Goal: Information Seeking & Learning: Learn about a topic

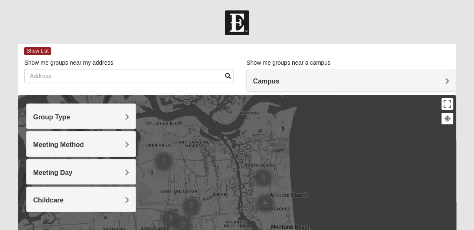
click at [109, 115] on h4 "Group Type" at bounding box center [81, 117] width 96 height 8
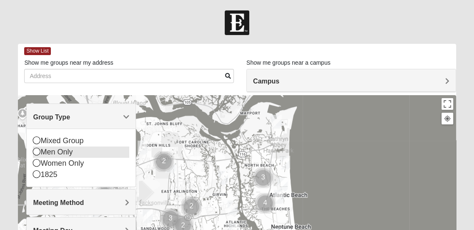
click at [34, 153] on icon at bounding box center [37, 152] width 8 height 8
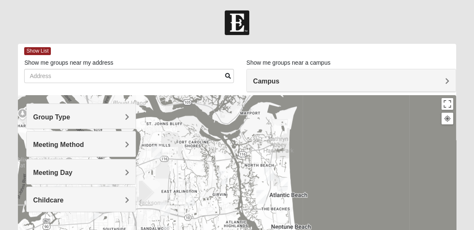
click at [114, 153] on div "Meeting Method" at bounding box center [81, 143] width 109 height 25
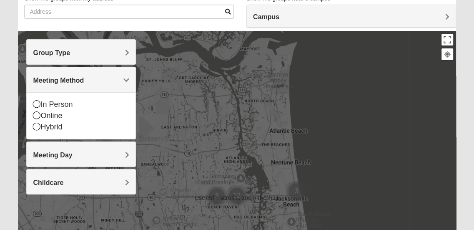
scroll to position [83, 0]
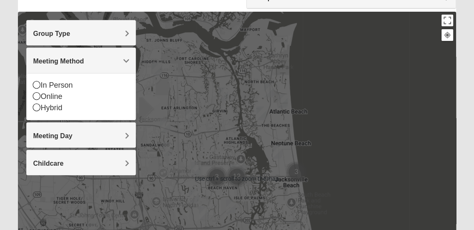
click at [114, 147] on div "Group Type Mixed Group Men Only Women Only 1825 Meeting Method In Person Online…" at bounding box center [81, 97] width 110 height 155
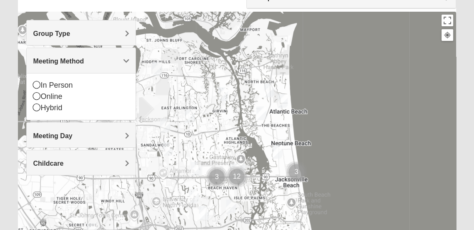
click at [116, 140] on div "Meeting Day" at bounding box center [81, 135] width 109 height 25
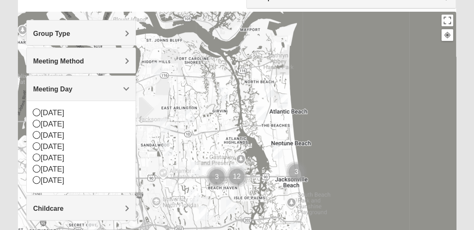
click at [198, 98] on div at bounding box center [237, 179] width 438 height 334
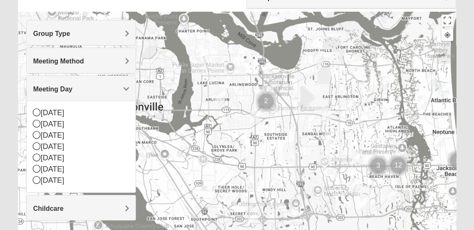
drag, startPoint x: 163, startPoint y: 106, endPoint x: 324, endPoint y: 95, distance: 162.2
click at [324, 95] on div at bounding box center [237, 179] width 438 height 334
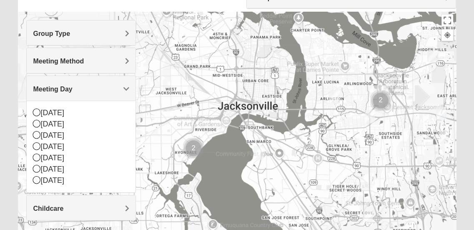
drag, startPoint x: 198, startPoint y: 150, endPoint x: 312, endPoint y: 149, distance: 113.8
click at [312, 149] on div at bounding box center [237, 179] width 438 height 334
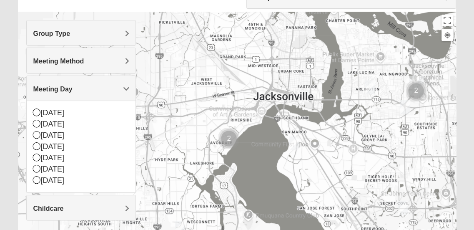
drag, startPoint x: 228, startPoint y: 160, endPoint x: 283, endPoint y: 146, distance: 57.1
click at [283, 146] on div at bounding box center [237, 179] width 438 height 334
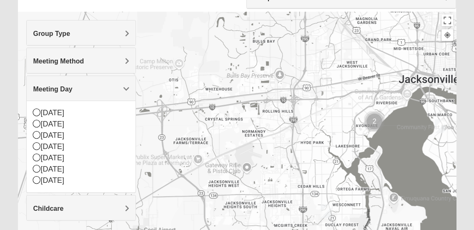
drag, startPoint x: 193, startPoint y: 163, endPoint x: 316, endPoint y: 148, distance: 123.9
click at [316, 148] on div at bounding box center [237, 179] width 438 height 334
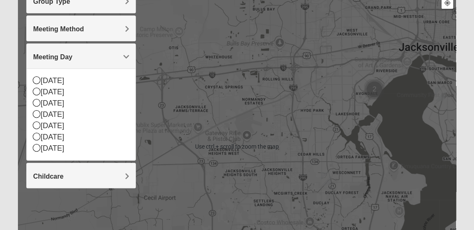
scroll to position [125, 0]
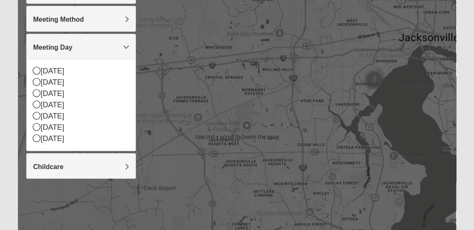
click at [362, 98] on div at bounding box center [237, 137] width 438 height 334
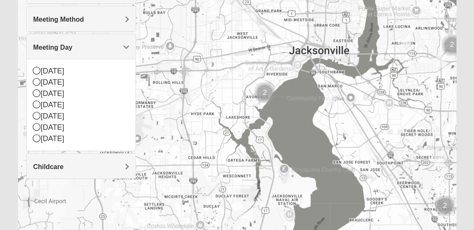
drag, startPoint x: 362, startPoint y: 98, endPoint x: 250, endPoint y: 113, distance: 112.6
click at [250, 113] on div at bounding box center [237, 137] width 438 height 334
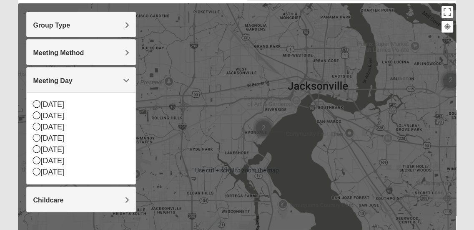
scroll to position [83, 0]
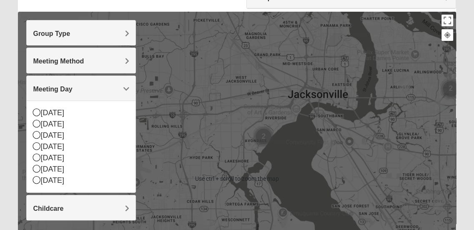
click at [262, 135] on img "Cluster of 2 groups" at bounding box center [263, 136] width 21 height 21
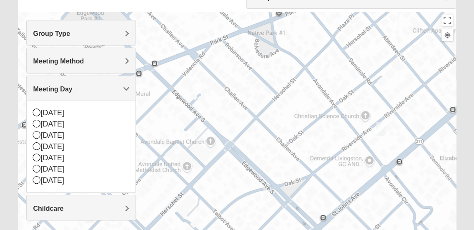
click at [382, 131] on img "Mens Puckett 32205" at bounding box center [381, 129] width 10 height 14
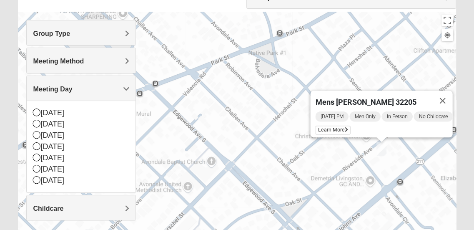
drag, startPoint x: 248, startPoint y: 168, endPoint x: 279, endPoint y: 197, distance: 41.3
click at [279, 197] on div "Mens [PERSON_NAME] 32205 [DATE] PM Men Only In Person No Childcare Learn More" at bounding box center [237, 179] width 438 height 334
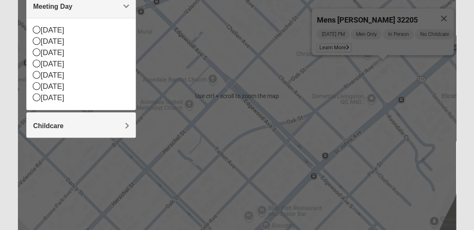
scroll to position [167, 0]
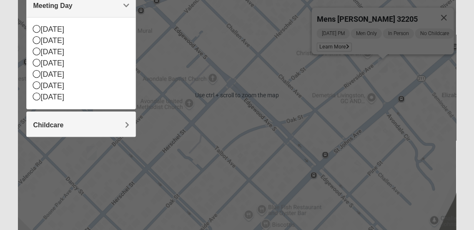
click at [92, 158] on img "Mens Duncil 32205" at bounding box center [92, 153] width 10 height 14
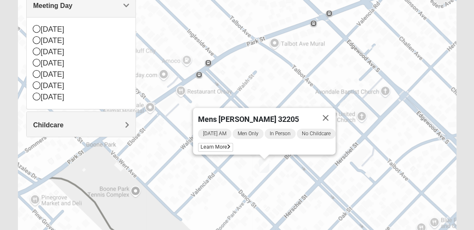
drag, startPoint x: 120, startPoint y: 180, endPoint x: 260, endPoint y: 191, distance: 140.5
click at [260, 191] on div "Mens [PERSON_NAME] 32205 [DATE] AM Men Only In Person No Childcare Learn More" at bounding box center [237, 95] width 438 height 334
click at [220, 143] on span "Learn More" at bounding box center [215, 147] width 35 height 9
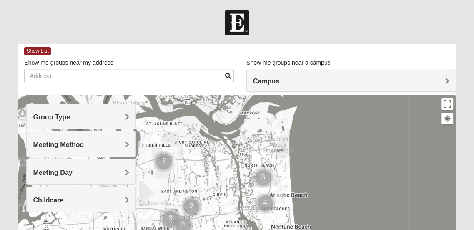
click at [116, 110] on div "Group Type" at bounding box center [81, 116] width 109 height 25
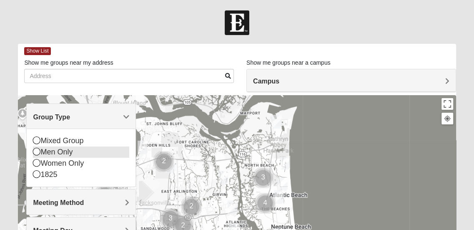
click at [35, 153] on icon at bounding box center [37, 152] width 8 height 8
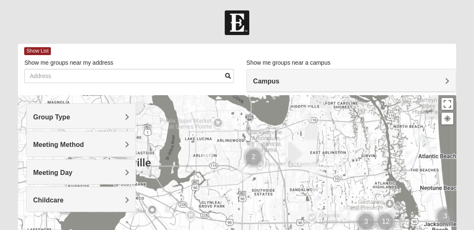
drag, startPoint x: 166, startPoint y: 172, endPoint x: 316, endPoint y: 133, distance: 154.7
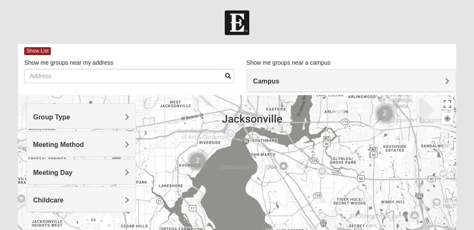
drag, startPoint x: 164, startPoint y: 180, endPoint x: 296, endPoint y: 136, distance: 138.7
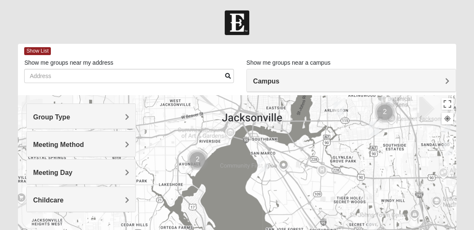
click at [261, 167] on img "Mens Enriquez 32207" at bounding box center [263, 165] width 10 height 14
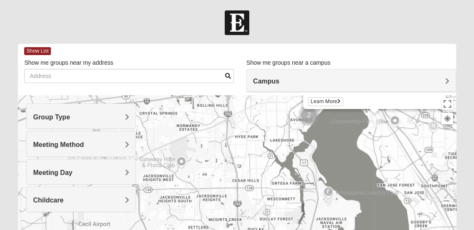
drag, startPoint x: 223, startPoint y: 191, endPoint x: 329, endPoint y: 122, distance: 126.1
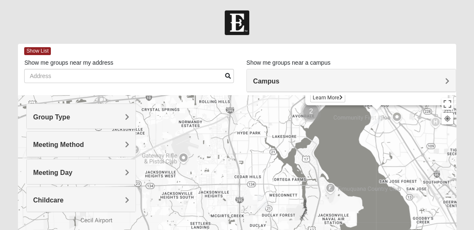
click at [262, 205] on img "Mens Gonzalez 32073" at bounding box center [262, 201] width 10 height 14
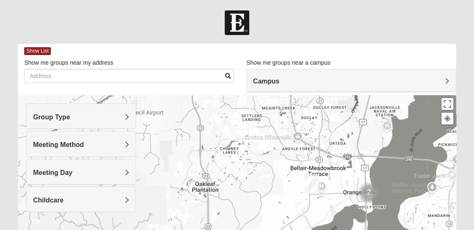
drag, startPoint x: 206, startPoint y: 210, endPoint x: 251, endPoint y: 97, distance: 121.8
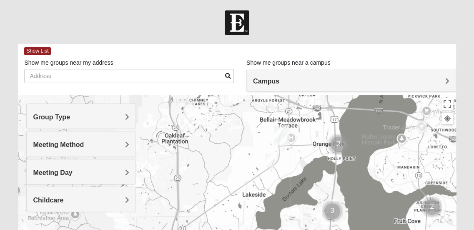
drag, startPoint x: 254, startPoint y: 196, endPoint x: 218, endPoint y: 136, distance: 70.1
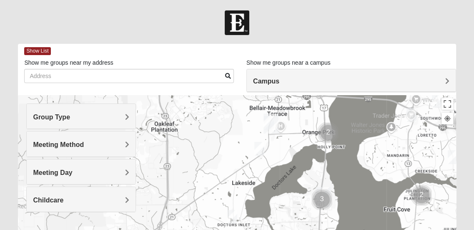
click at [261, 152] on img "Mens Hughes 32073" at bounding box center [259, 149] width 10 height 14
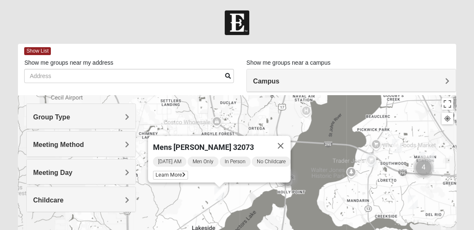
drag, startPoint x: 240, startPoint y: 187, endPoint x: 196, endPoint y: 198, distance: 45.5
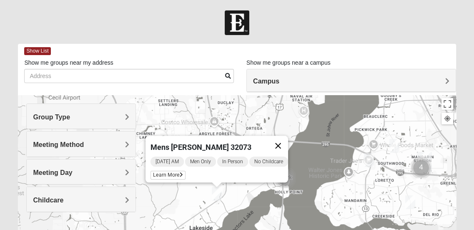
click at [287, 141] on button "Close" at bounding box center [278, 145] width 20 height 20
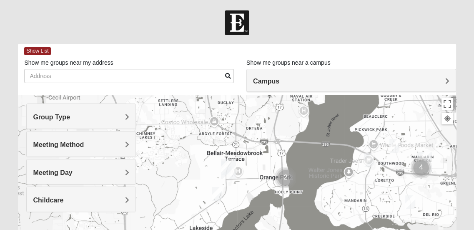
click at [226, 166] on img "Orange Park" at bounding box center [228, 168] width 15 height 20
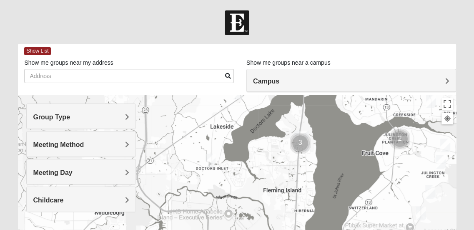
drag, startPoint x: 208, startPoint y: 198, endPoint x: 231, endPoint y: 89, distance: 111.1
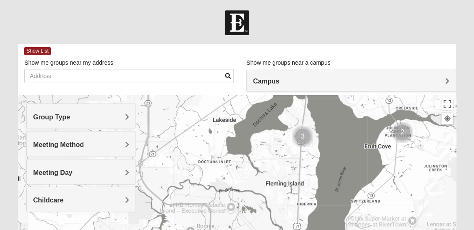
click at [215, 153] on img "Mens Michael Serig 32068" at bounding box center [213, 154] width 10 height 14
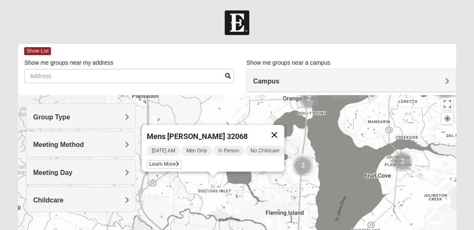
click at [279, 130] on button "Close" at bounding box center [274, 135] width 20 height 20
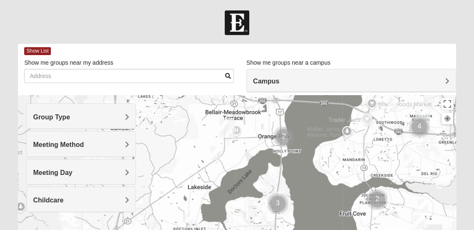
drag, startPoint x: 213, startPoint y: 197, endPoint x: 190, endPoint y: 235, distance: 44.2
click at [190, 229] on html "Log In Find A Group Error Show List Loading Groups" at bounding box center [237, 229] width 474 height 459
click at [231, 128] on img "Orange Park" at bounding box center [226, 128] width 15 height 20
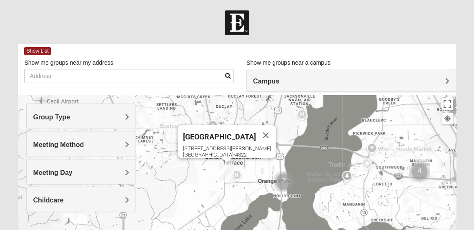
click at [230, 177] on img "Orange Park" at bounding box center [226, 172] width 15 height 20
click at [224, 168] on img "Orange Park" at bounding box center [226, 172] width 15 height 20
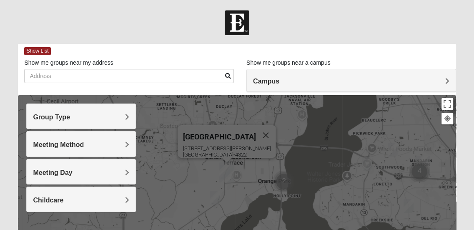
scroll to position [42, 0]
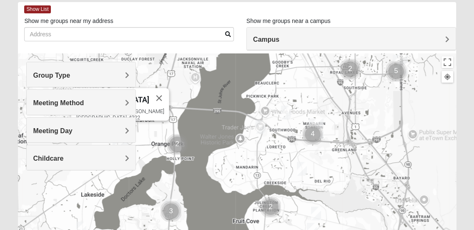
drag, startPoint x: 329, startPoint y: 163, endPoint x: 214, endPoint y: 166, distance: 114.7
click at [214, 166] on div "Orange Park 317 Blanding Blvd Orange Park, FL 32073-4322" at bounding box center [237, 220] width 438 height 334
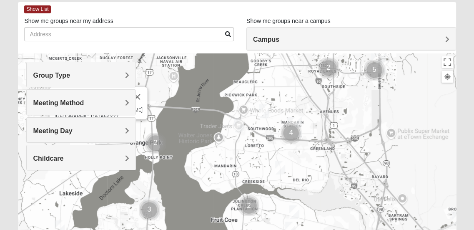
click at [239, 126] on img "Mens Laing 32257" at bounding box center [239, 125] width 10 height 14
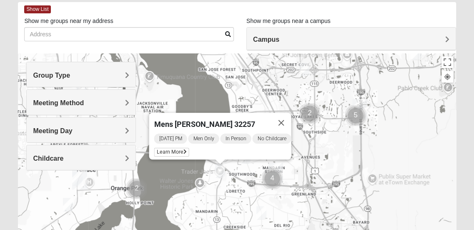
drag, startPoint x: 258, startPoint y: 147, endPoint x: 238, endPoint y: 177, distance: 36.2
click at [238, 177] on div "Mens Laing 32257 Monday PM Men Only In Person No Childcare Learn More" at bounding box center [237, 220] width 438 height 334
click at [290, 117] on button "Close" at bounding box center [281, 123] width 20 height 20
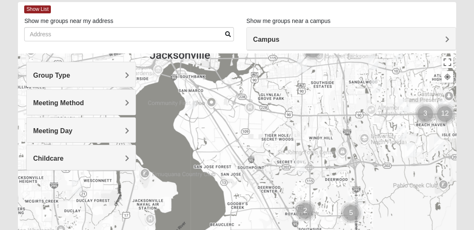
drag, startPoint x: 241, startPoint y: 97, endPoint x: 234, endPoint y: 206, distance: 109.4
click at [234, 206] on div at bounding box center [237, 220] width 438 height 334
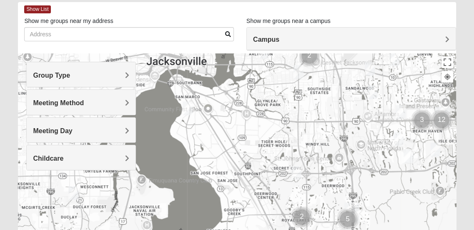
click at [186, 111] on img "Mens Enriquez 32207" at bounding box center [188, 108] width 10 height 14
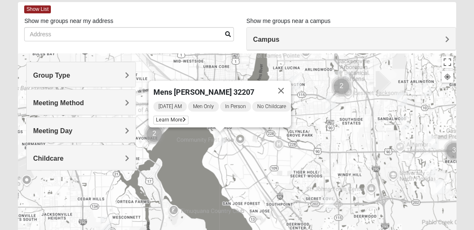
drag, startPoint x: 187, startPoint y: 155, endPoint x: 220, endPoint y: 152, distance: 33.1
click at [220, 152] on div "Mens Enriquez 32207 Thursday AM Men Only In Person No Childcare Learn More" at bounding box center [237, 220] width 438 height 334
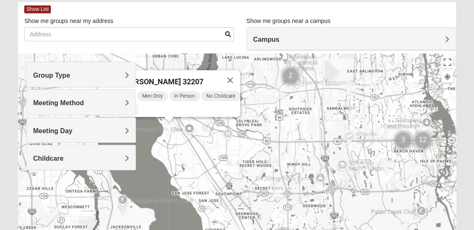
drag, startPoint x: 268, startPoint y: 178, endPoint x: 216, endPoint y: 166, distance: 53.0
click at [216, 166] on div "Mens Enriquez 32207 Thursday AM Men Only In Person No Childcare Learn More" at bounding box center [237, 220] width 438 height 334
click at [277, 191] on img "Mens Bailey" at bounding box center [278, 193] width 10 height 14
drag, startPoint x: 208, startPoint y: 161, endPoint x: 273, endPoint y: 161, distance: 65.9
click at [273, 161] on div "Mens Enriquez 32207 Thursday AM Men Only In Person No Childcare Learn More" at bounding box center [237, 220] width 438 height 334
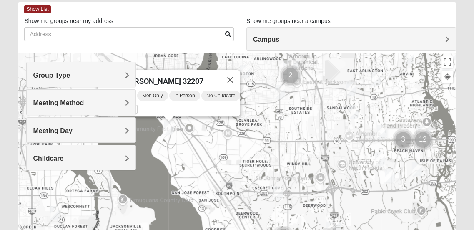
click at [278, 191] on img "Mens Bailey" at bounding box center [278, 193] width 10 height 14
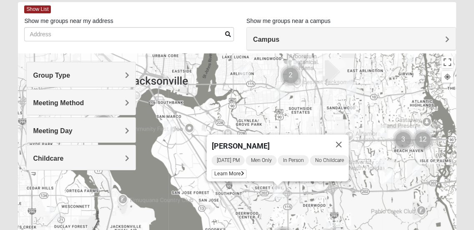
click at [282, 98] on div "Mens Bailey Saturday PM Men Only In Person No Childcare Learn More" at bounding box center [237, 220] width 438 height 334
click at [282, 97] on img "Mens Gornoski 32225" at bounding box center [280, 92] width 10 height 14
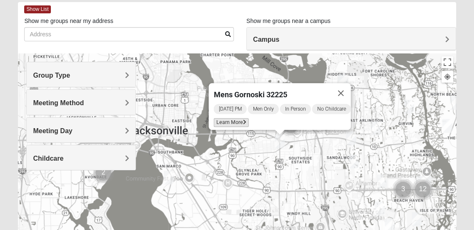
click at [243, 120] on icon at bounding box center [244, 122] width 3 height 5
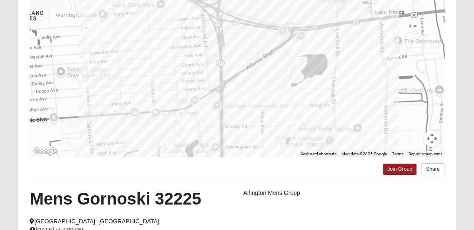
scroll to position [10, 0]
